Goal: Information Seeking & Learning: Learn about a topic

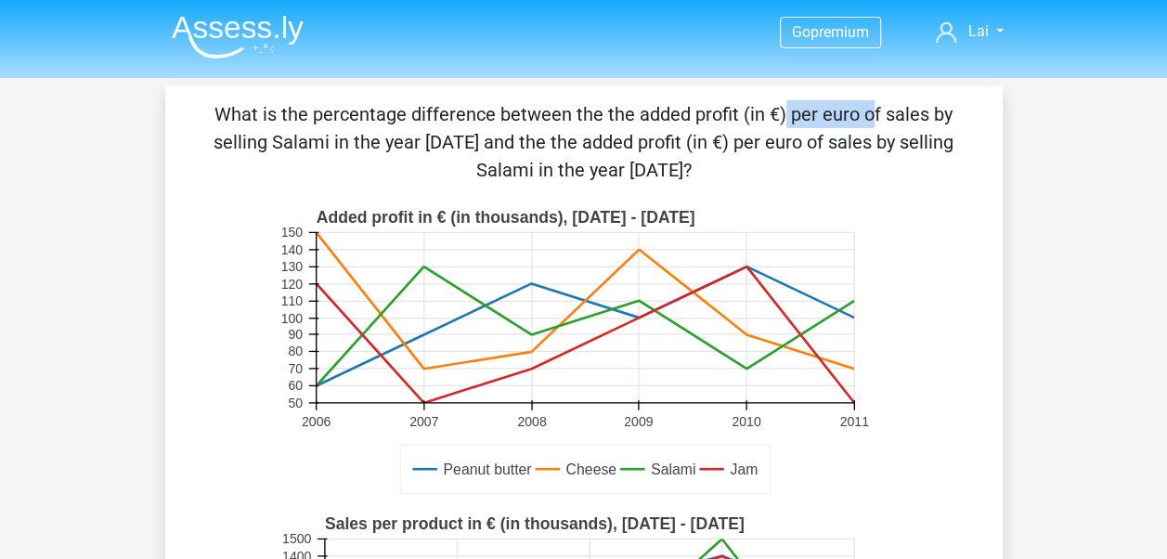
drag, startPoint x: 416, startPoint y: 115, endPoint x: 500, endPoint y: 112, distance: 83.6
click at [500, 112] on p "What is the percentage difference between the the added profit (in €) per euro …" at bounding box center [584, 142] width 778 height 84
drag, startPoint x: 500, startPoint y: 112, endPoint x: 481, endPoint y: 113, distance: 18.6
click at [481, 113] on p "What is the percentage difference between the the added profit (in €) per euro …" at bounding box center [584, 142] width 778 height 84
click at [533, 145] on p "What is the percentage difference between the the added profit (in €) per euro …" at bounding box center [584, 142] width 778 height 84
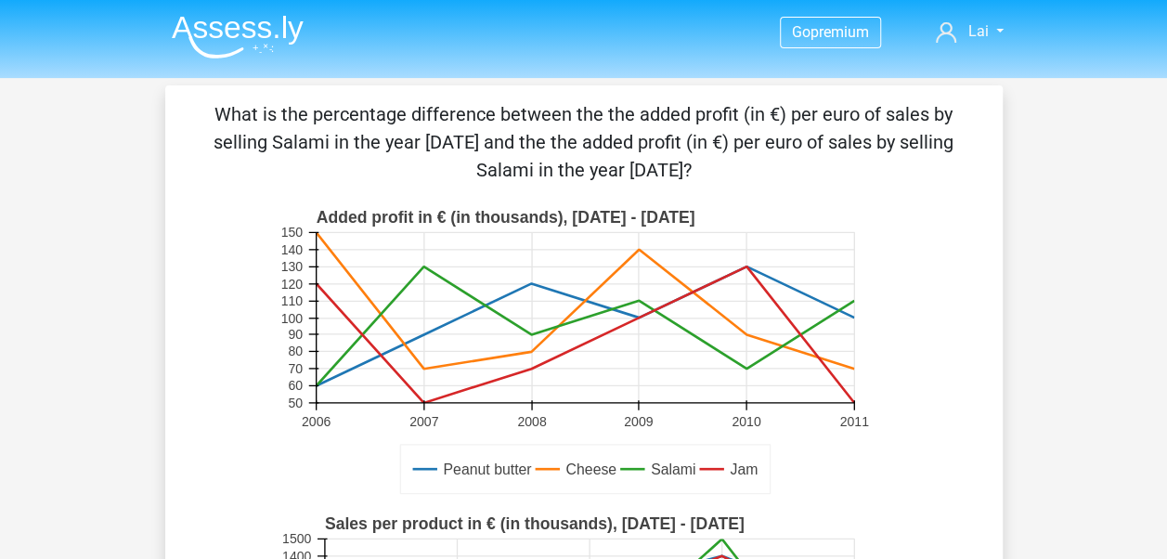
click at [532, 109] on p "What is the percentage difference between the the added profit (in €) per euro …" at bounding box center [584, 142] width 778 height 84
drag, startPoint x: 517, startPoint y: 111, endPoint x: 539, endPoint y: 114, distance: 21.5
click at [539, 114] on p "What is the percentage difference between the the added profit (in €) per euro …" at bounding box center [584, 142] width 778 height 84
drag, startPoint x: 539, startPoint y: 114, endPoint x: 524, endPoint y: 111, distance: 15.1
click at [524, 111] on p "What is the percentage difference between the the added profit (in €) per euro …" at bounding box center [584, 142] width 778 height 84
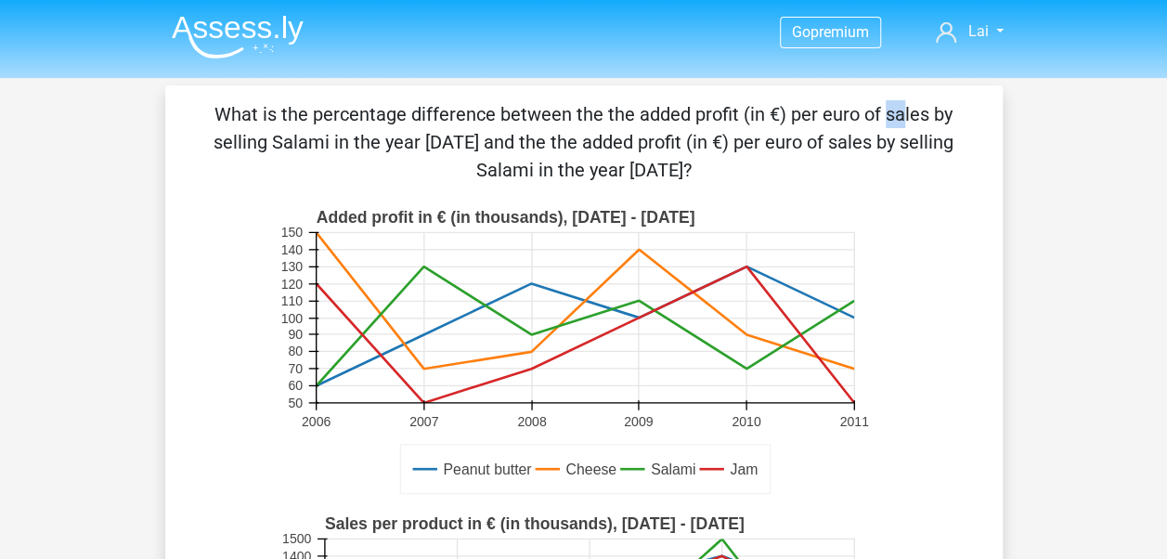
click at [539, 110] on p "What is the percentage difference between the the added profit (in €) per euro …" at bounding box center [584, 142] width 778 height 84
drag, startPoint x: 522, startPoint y: 113, endPoint x: 540, endPoint y: 113, distance: 18.6
click at [540, 113] on p "What is the percentage difference between the the added profit (in €) per euro …" at bounding box center [584, 142] width 778 height 84
drag, startPoint x: 540, startPoint y: 113, endPoint x: 520, endPoint y: 137, distance: 31.6
click at [520, 137] on p "What is the percentage difference between the the added profit (in €) per euro …" at bounding box center [584, 142] width 778 height 84
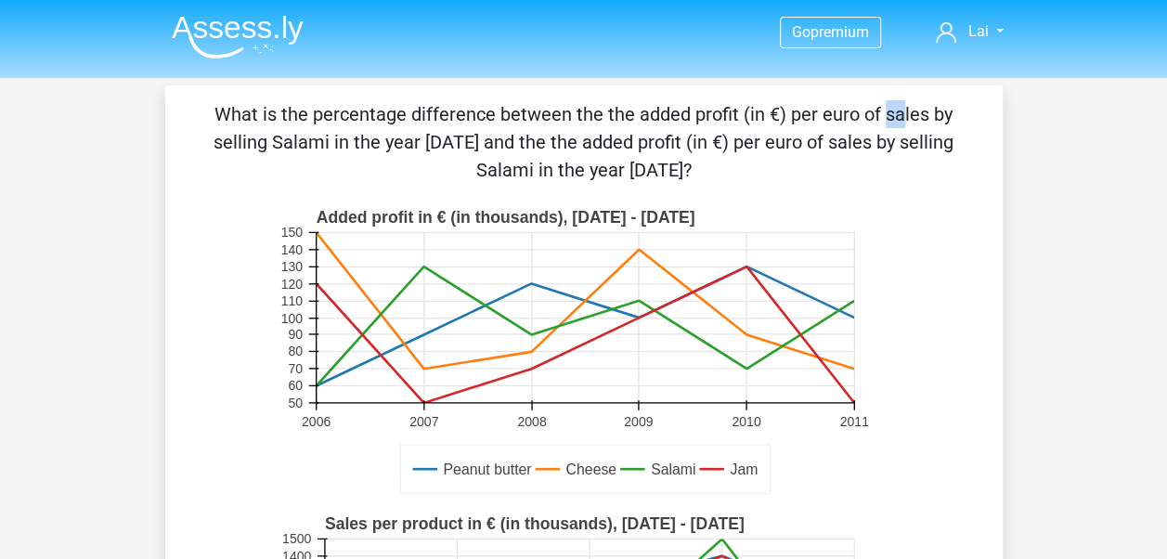
drag, startPoint x: 522, startPoint y: 110, endPoint x: 538, endPoint y: 111, distance: 15.9
click at [538, 111] on p "What is the percentage difference between the the added profit (in €) per euro …" at bounding box center [584, 142] width 778 height 84
drag, startPoint x: 538, startPoint y: 111, endPoint x: 539, endPoint y: 136, distance: 25.1
click at [539, 136] on p "What is the percentage difference between the the added profit (in €) per euro …" at bounding box center [584, 142] width 778 height 84
click at [535, 114] on p "What is the percentage difference between the the added profit (in €) per euro …" at bounding box center [584, 142] width 778 height 84
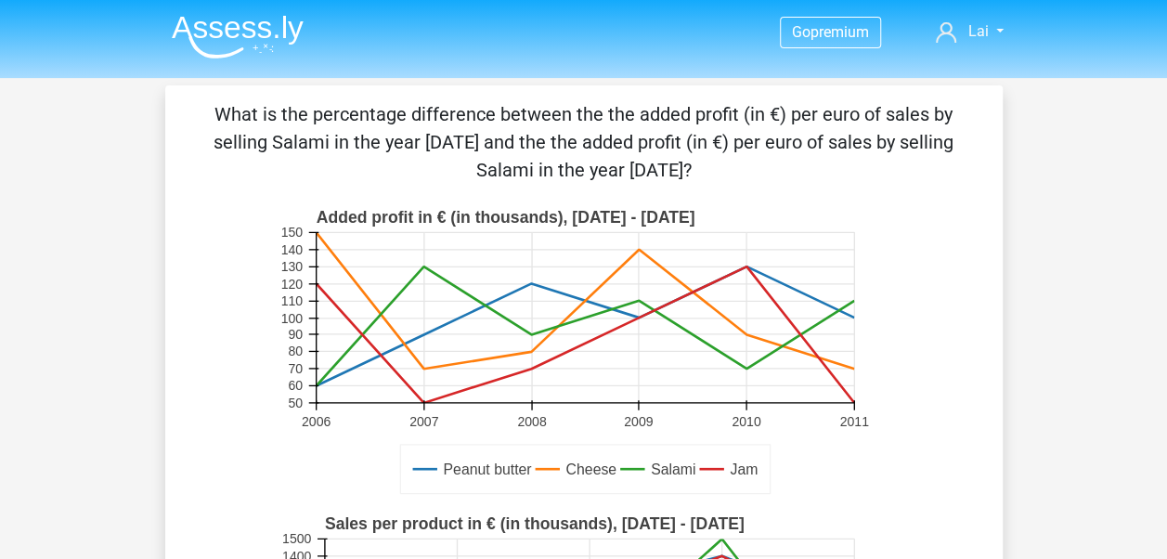
drag, startPoint x: 535, startPoint y: 114, endPoint x: 509, endPoint y: 142, distance: 38.1
click at [509, 142] on p "What is the percentage difference between the the added profit (in €) per euro …" at bounding box center [584, 142] width 778 height 84
drag, startPoint x: 518, startPoint y: 113, endPoint x: 534, endPoint y: 117, distance: 16.2
click at [534, 117] on p "What is the percentage difference between the the added profit (in €) per euro …" at bounding box center [584, 142] width 778 height 84
drag, startPoint x: 534, startPoint y: 117, endPoint x: 722, endPoint y: 173, distance: 196.6
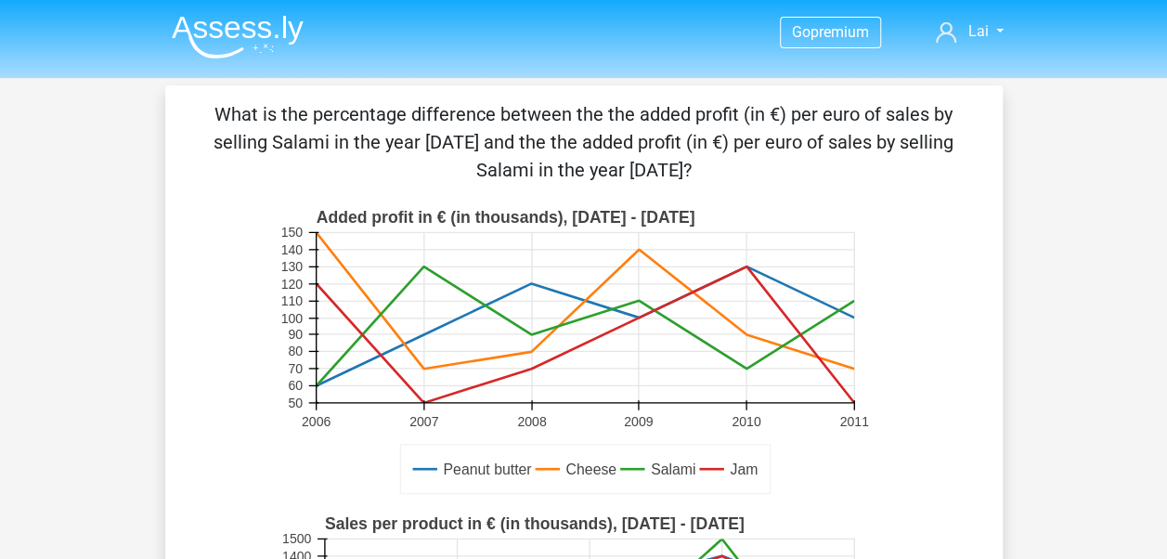
click at [722, 173] on p "What is the percentage difference between the the added profit (in €) per euro …" at bounding box center [584, 142] width 778 height 84
